Goal: Browse casually: Explore the website without a specific task or goal

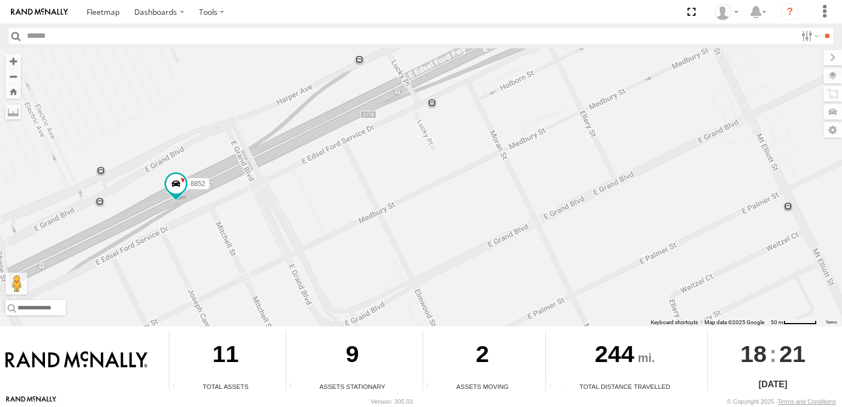
drag, startPoint x: 377, startPoint y: 159, endPoint x: 250, endPoint y: 217, distance: 138.6
click at [252, 217] on div "8845 8846 8852 8847" at bounding box center [421, 187] width 842 height 278
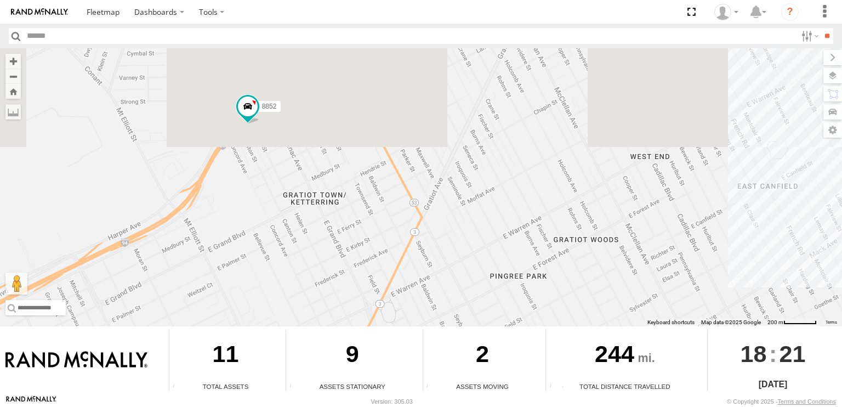
drag, startPoint x: 406, startPoint y: 124, endPoint x: 379, endPoint y: 272, distance: 150.4
click at [379, 271] on div "8845 8846 8852 8847" at bounding box center [421, 187] width 842 height 278
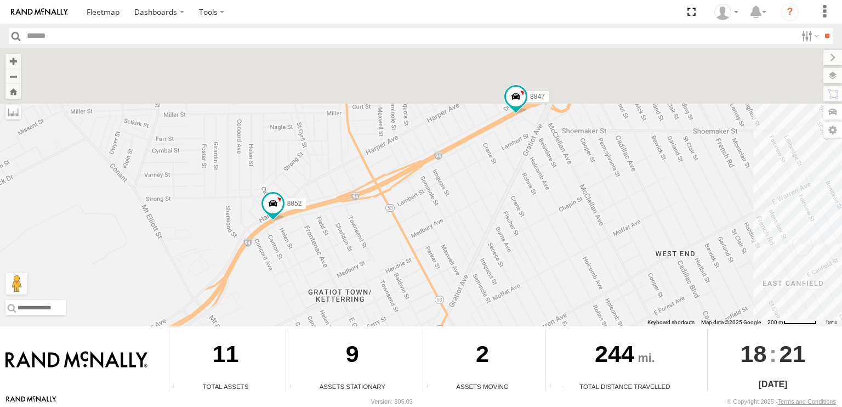
drag, startPoint x: 325, startPoint y: 133, endPoint x: 342, endPoint y: 243, distance: 111.5
click at [356, 247] on div "8845 8846 8852 8847" at bounding box center [421, 187] width 842 height 278
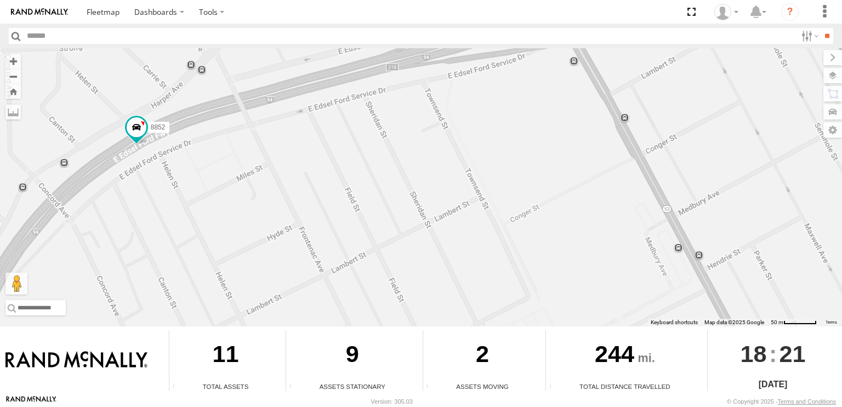
drag, startPoint x: 292, startPoint y: 263, endPoint x: 185, endPoint y: 149, distance: 156.3
click at [185, 149] on div "8845 8846 8852 8847" at bounding box center [421, 187] width 842 height 278
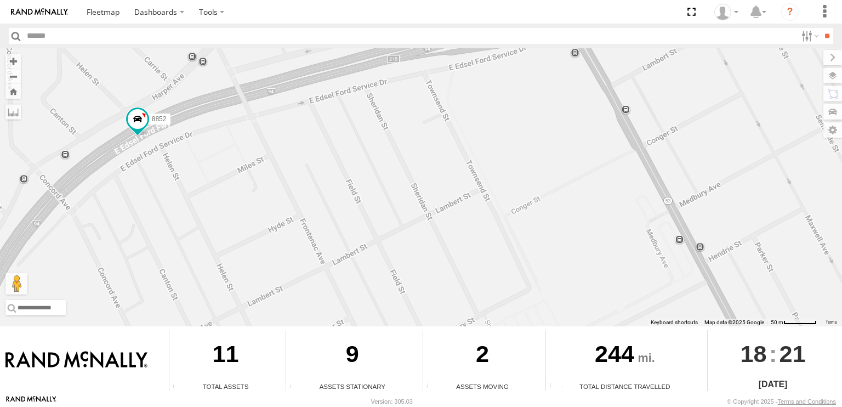
drag, startPoint x: 524, startPoint y: 255, endPoint x: 410, endPoint y: 84, distance: 205.5
click at [426, 120] on div "8845 8846 8852 8847" at bounding box center [421, 187] width 842 height 278
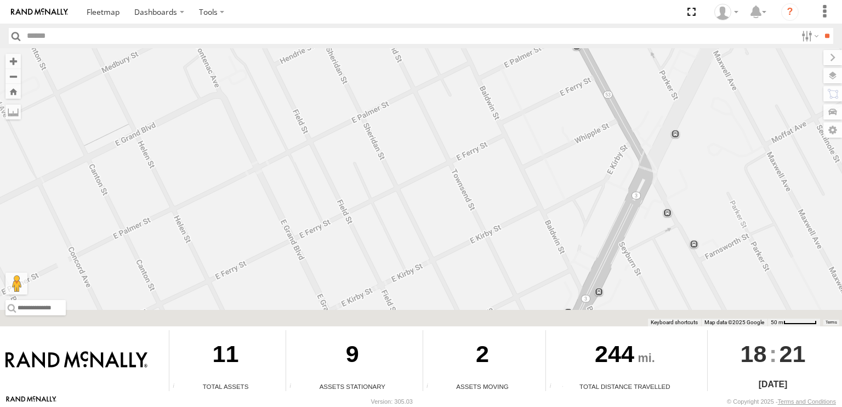
drag, startPoint x: 508, startPoint y: 206, endPoint x: 487, endPoint y: 108, distance: 100.4
click at [489, 109] on div "8845 8846 8852 8847" at bounding box center [421, 187] width 842 height 278
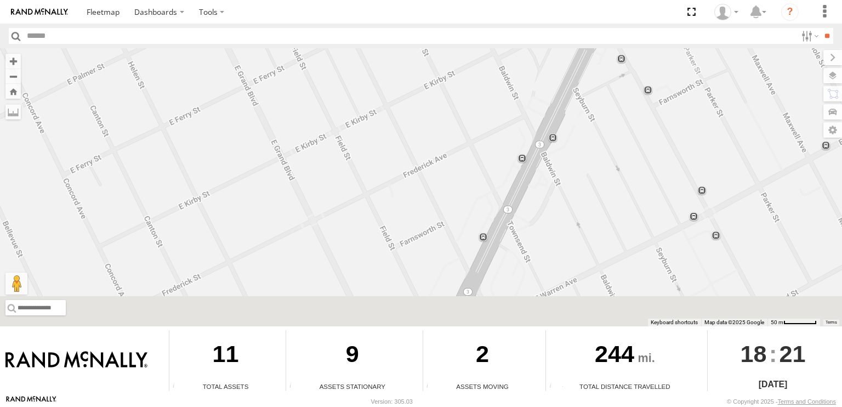
drag, startPoint x: 506, startPoint y: 199, endPoint x: 458, endPoint y: 67, distance: 140.3
click at [458, 67] on div "8845 8846 8852 8847" at bounding box center [421, 187] width 842 height 278
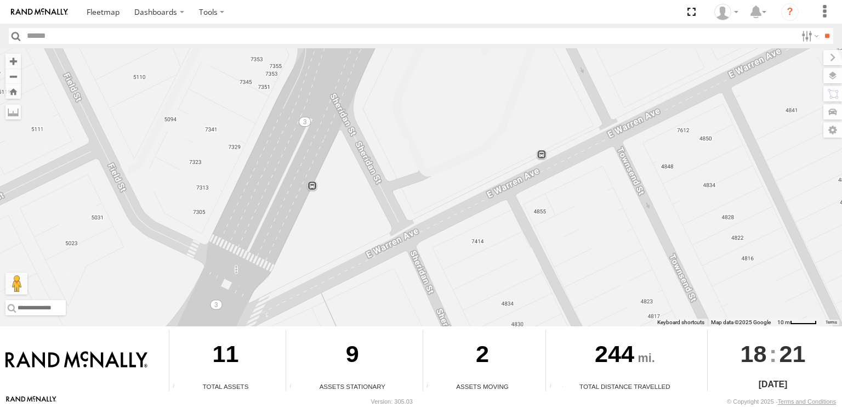
drag, startPoint x: 360, startPoint y: 137, endPoint x: 386, endPoint y: 273, distance: 138.6
click at [388, 275] on div "8845 8846 8852 8847" at bounding box center [421, 187] width 842 height 278
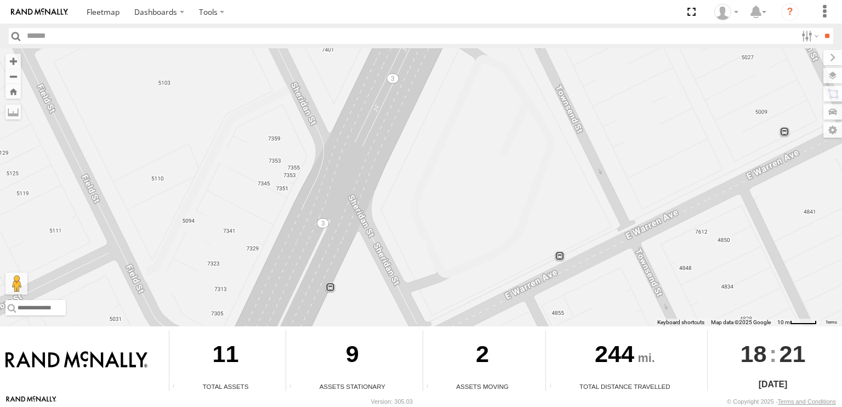
drag, startPoint x: 442, startPoint y: 132, endPoint x: 408, endPoint y: 317, distance: 188.4
click at [410, 317] on div "8845 8846 8852 8847" at bounding box center [421, 187] width 842 height 278
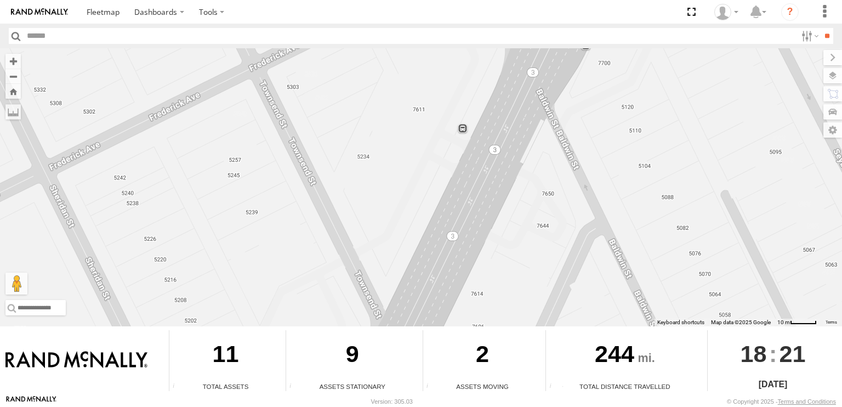
drag, startPoint x: 501, startPoint y: 162, endPoint x: 426, endPoint y: 335, distance: 188.6
click at [438, 321] on div "8845 8846 8852 8847" at bounding box center [421, 187] width 842 height 278
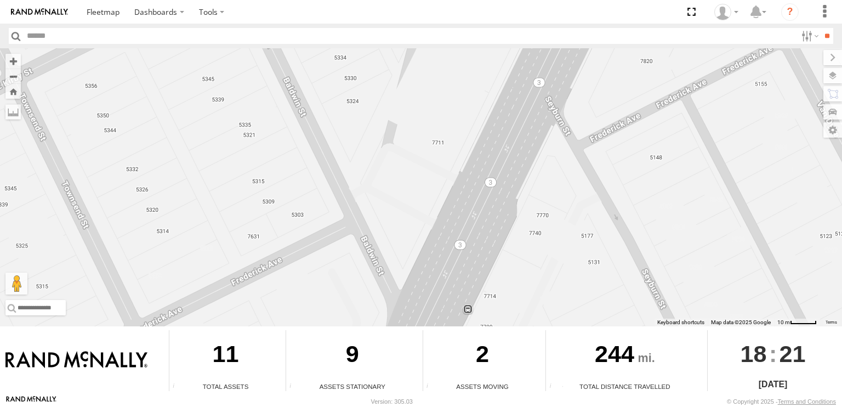
click at [462, 244] on div "8845 8846 8852 8847" at bounding box center [421, 187] width 842 height 278
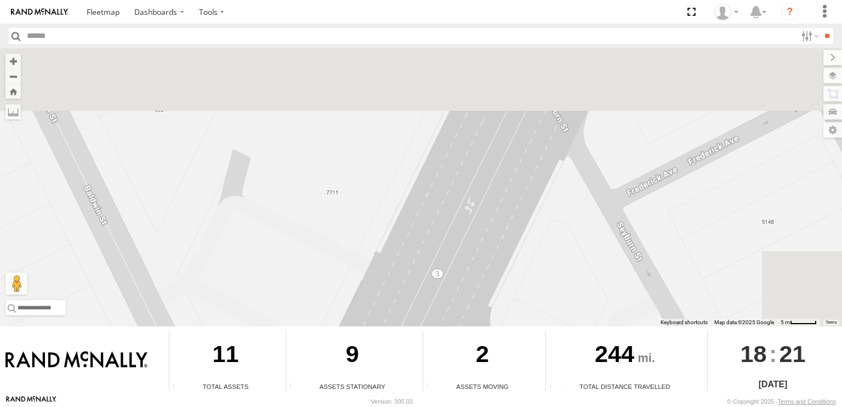
drag, startPoint x: 517, startPoint y: 191, endPoint x: 435, endPoint y: 349, distance: 177.8
click at [435, 349] on div "← Move left → Move right ↑ Move up ↓ Move down + Zoom in - Zoom out Home Jump l…" at bounding box center [421, 221] width 842 height 346
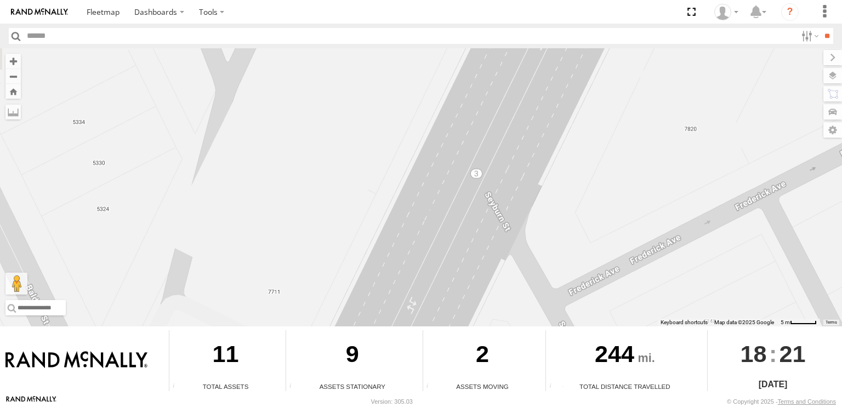
drag, startPoint x: 514, startPoint y: 183, endPoint x: 461, endPoint y: 333, distance: 159.3
click at [481, 294] on div "8845 8846 8852 8847" at bounding box center [421, 187] width 842 height 278
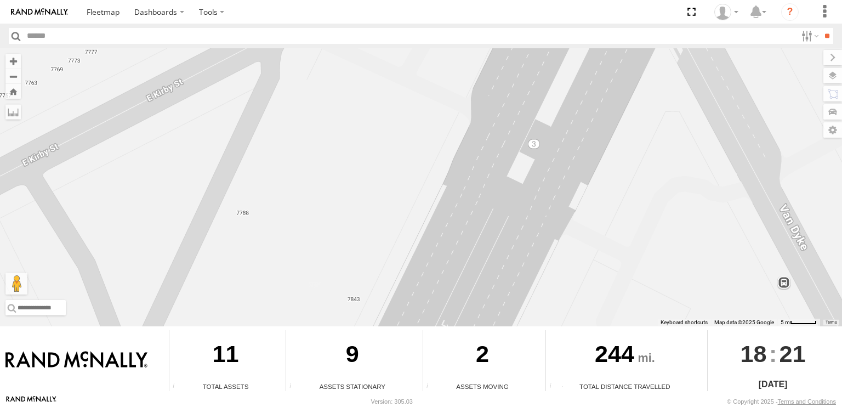
drag, startPoint x: 559, startPoint y: 166, endPoint x: 467, endPoint y: 352, distance: 207.6
click at [474, 340] on div "← Move left → Move right ↑ Move up ↓ Move down + Zoom in - Zoom out Home Jump l…" at bounding box center [421, 221] width 842 height 346
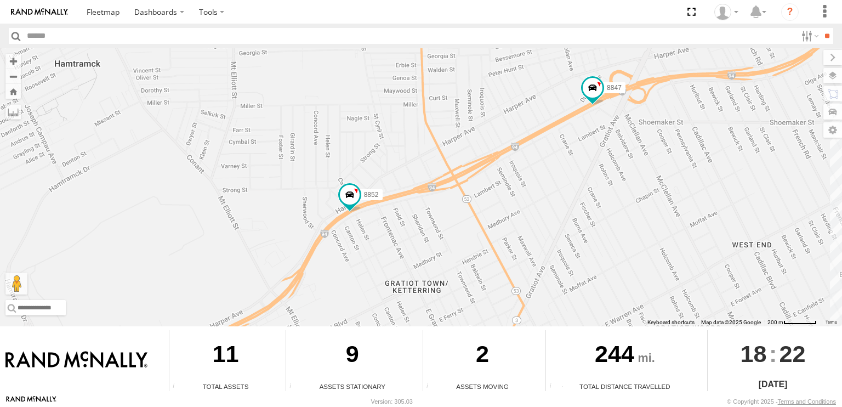
drag, startPoint x: 338, startPoint y: 169, endPoint x: 417, endPoint y: 227, distance: 98.3
click at [417, 228] on div "8845 8846 8852 8847" at bounding box center [421, 187] width 842 height 278
